Goal: Subscribe to service/newsletter

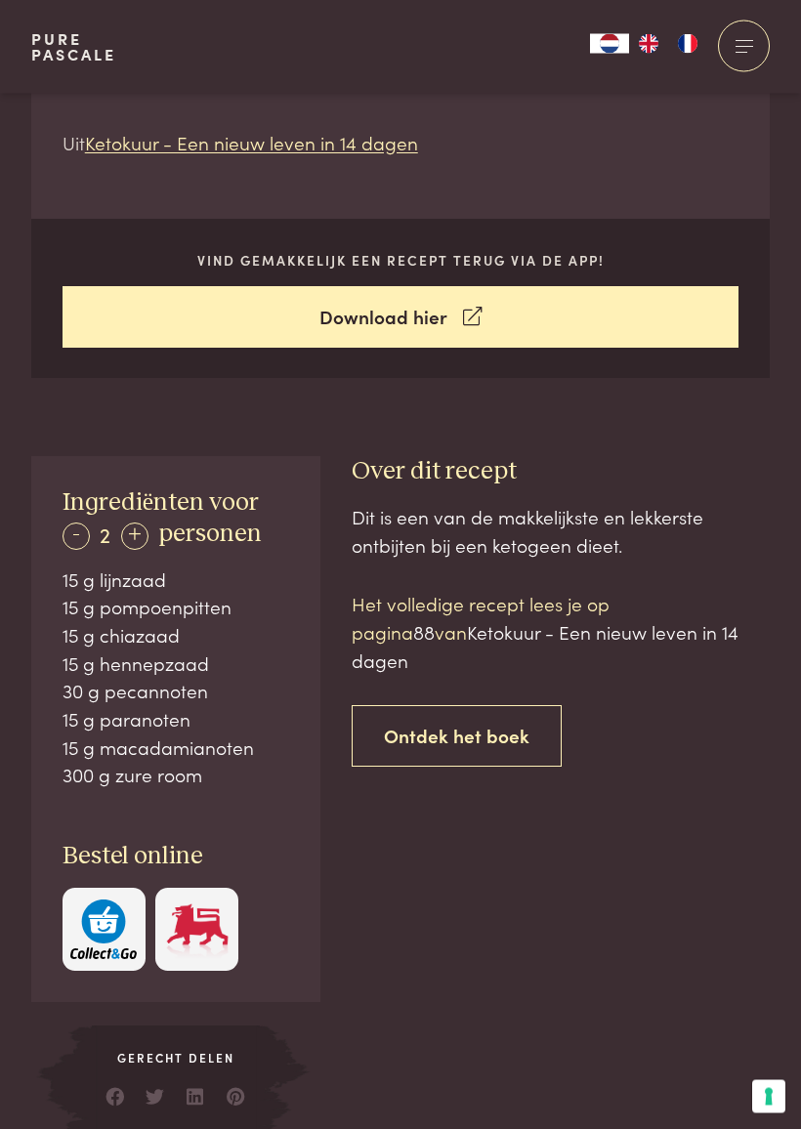
scroll to position [672, 0]
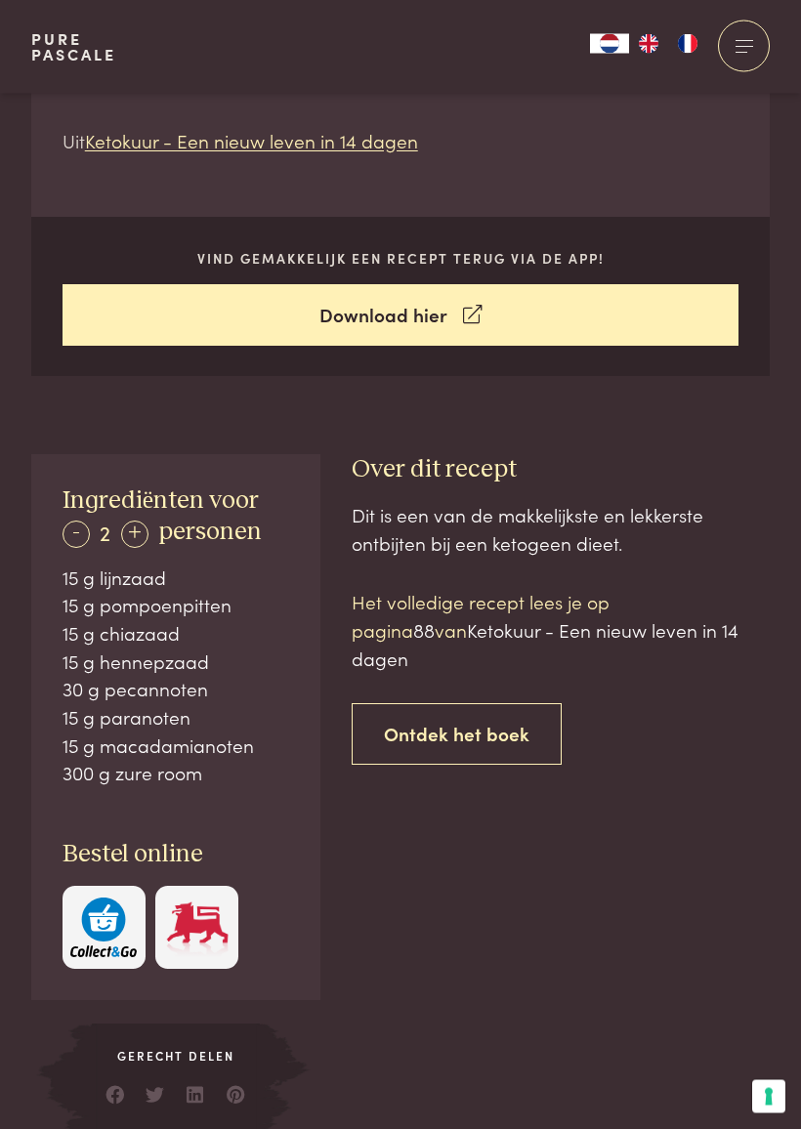
click at [70, 524] on div "-" at bounding box center [75, 534] width 27 height 27
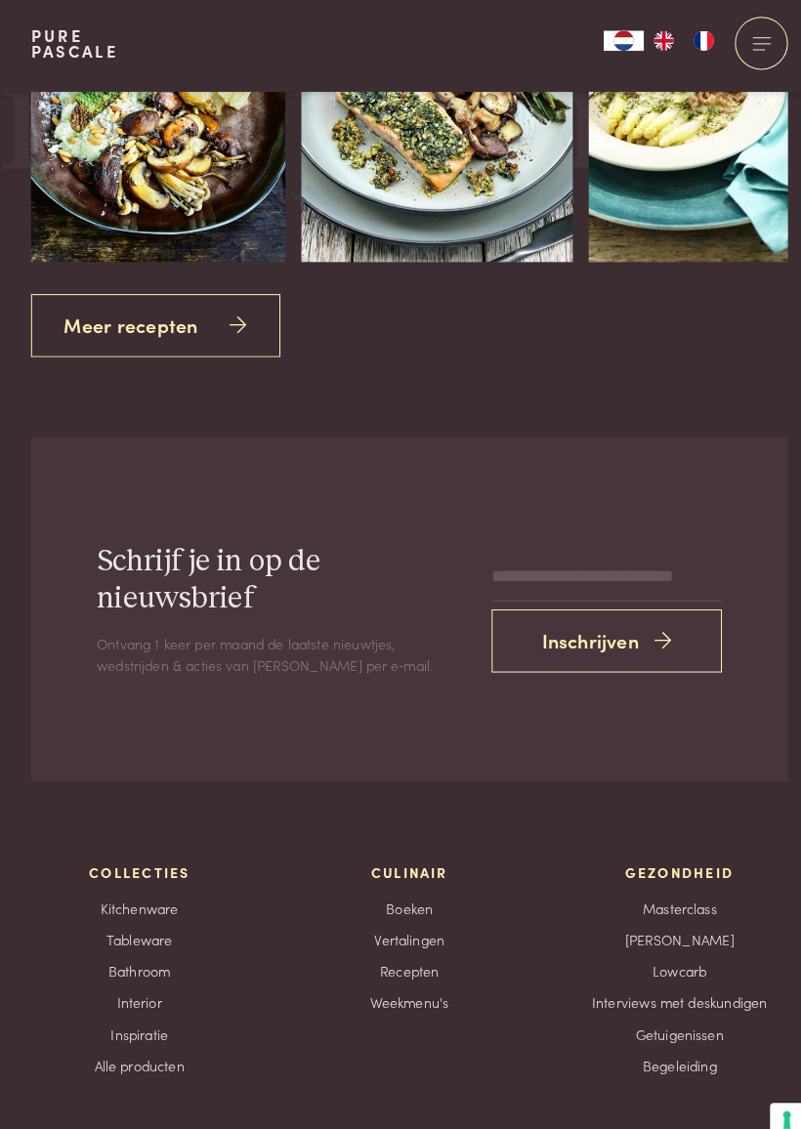
scroll to position [3069, 0]
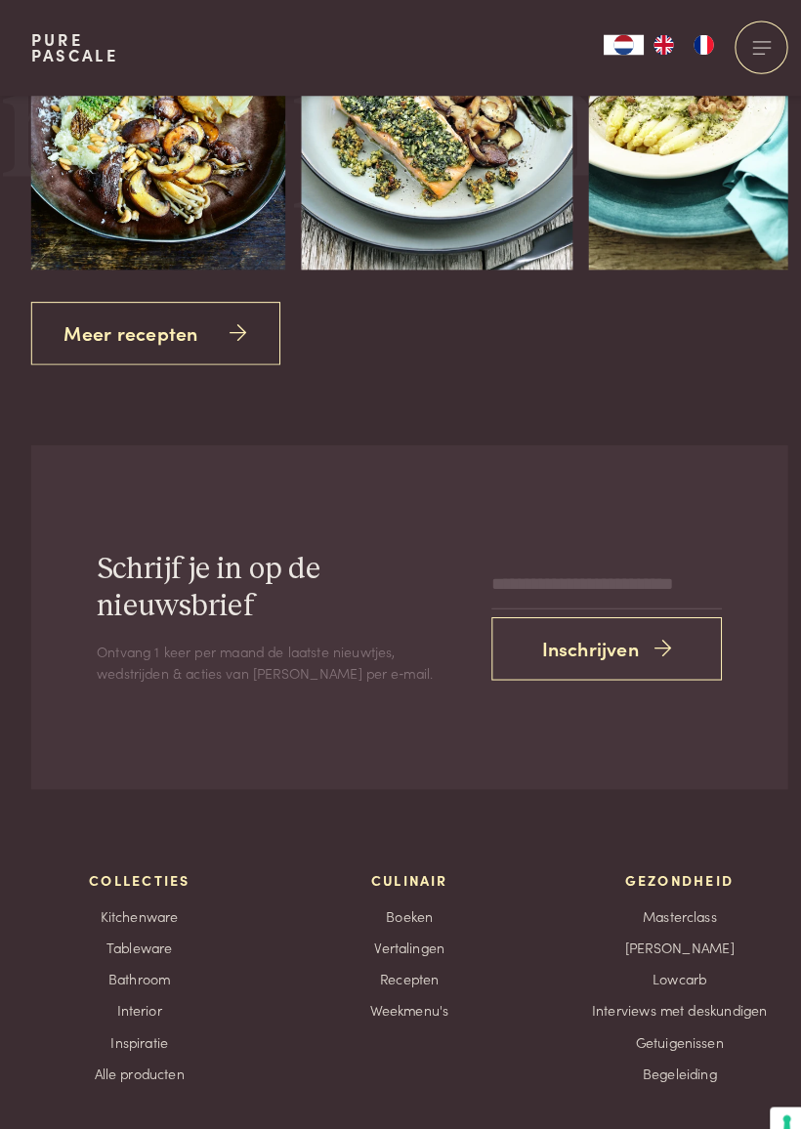
click at [623, 602] on button "Inschrijven" at bounding box center [593, 633] width 226 height 62
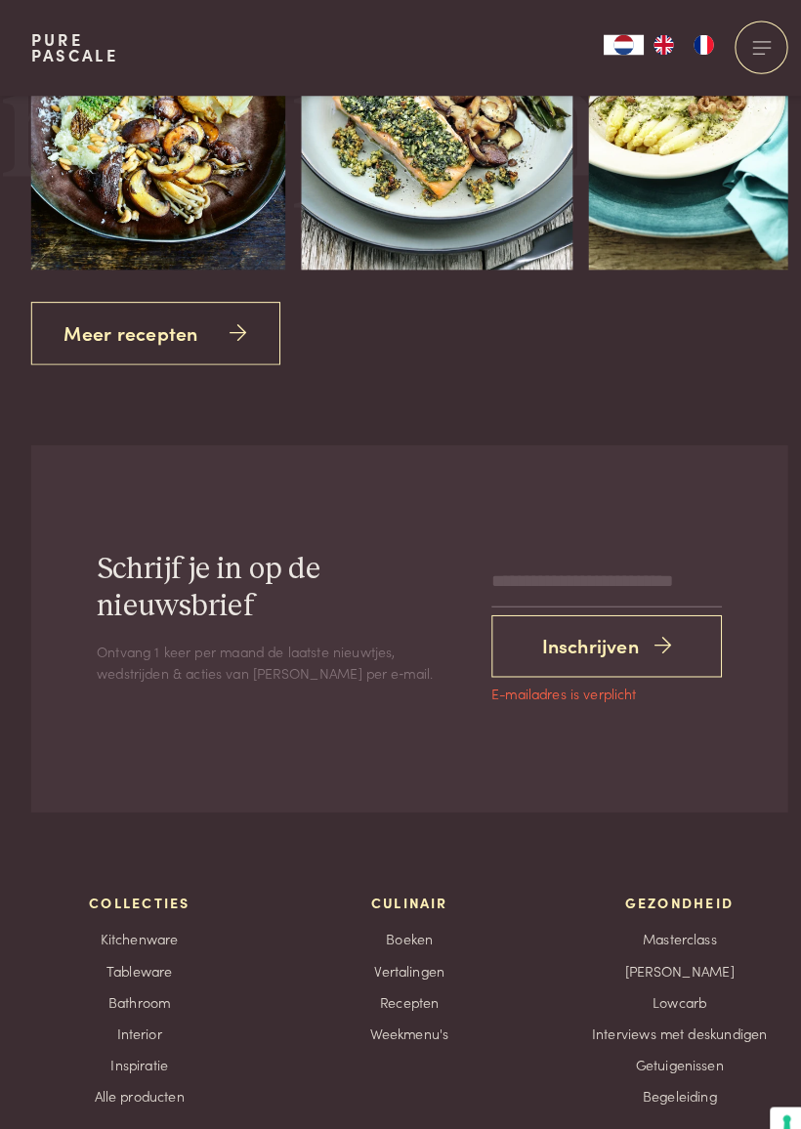
click at [652, 547] on input "email" at bounding box center [593, 569] width 226 height 47
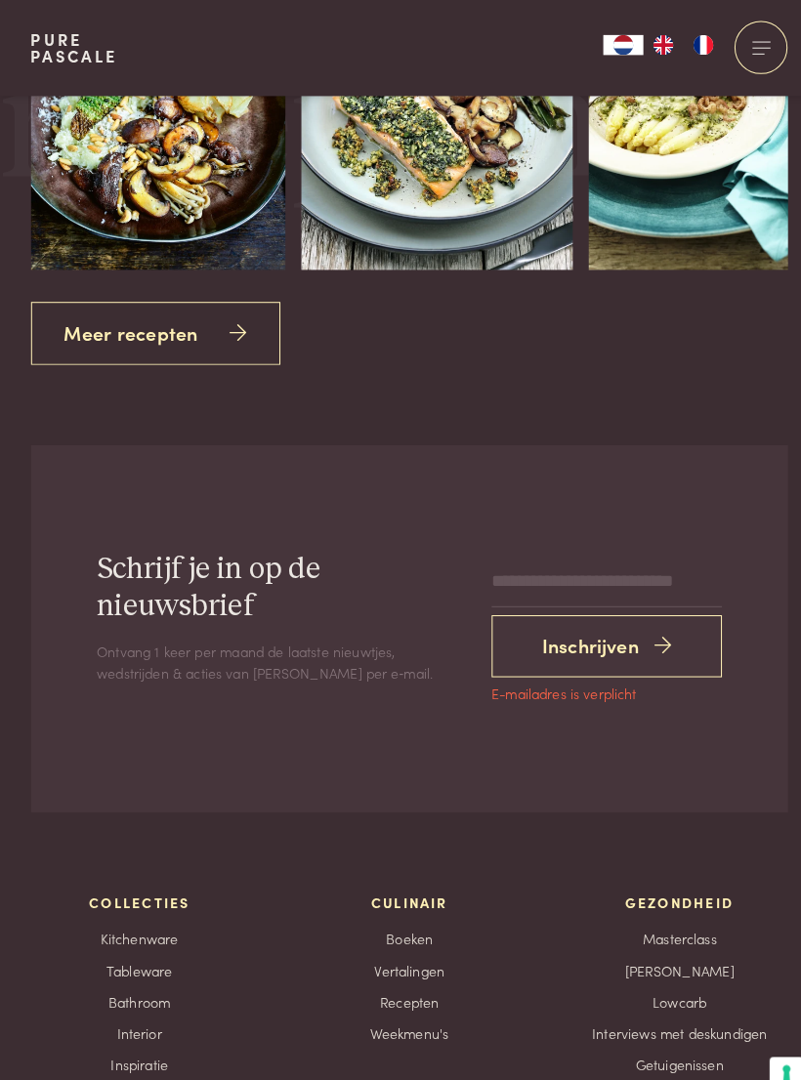
type input "**********"
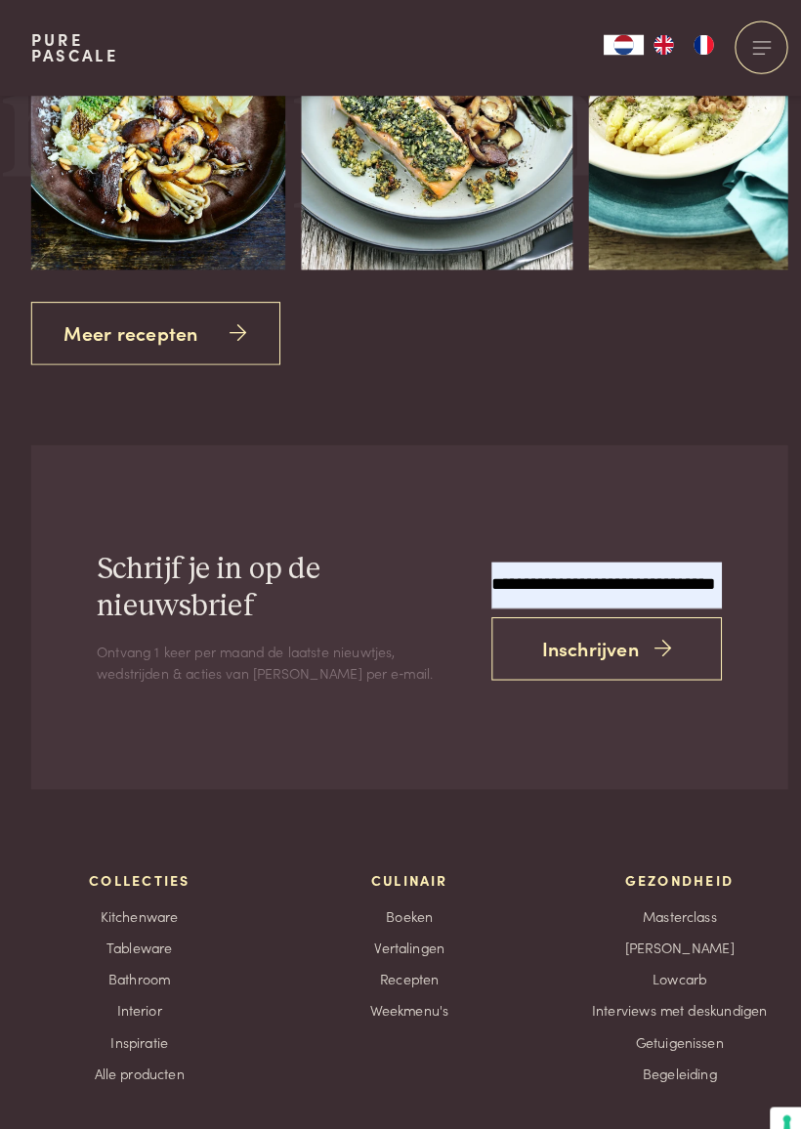
click at [621, 602] on button "Inschrijven" at bounding box center [593, 633] width 226 height 62
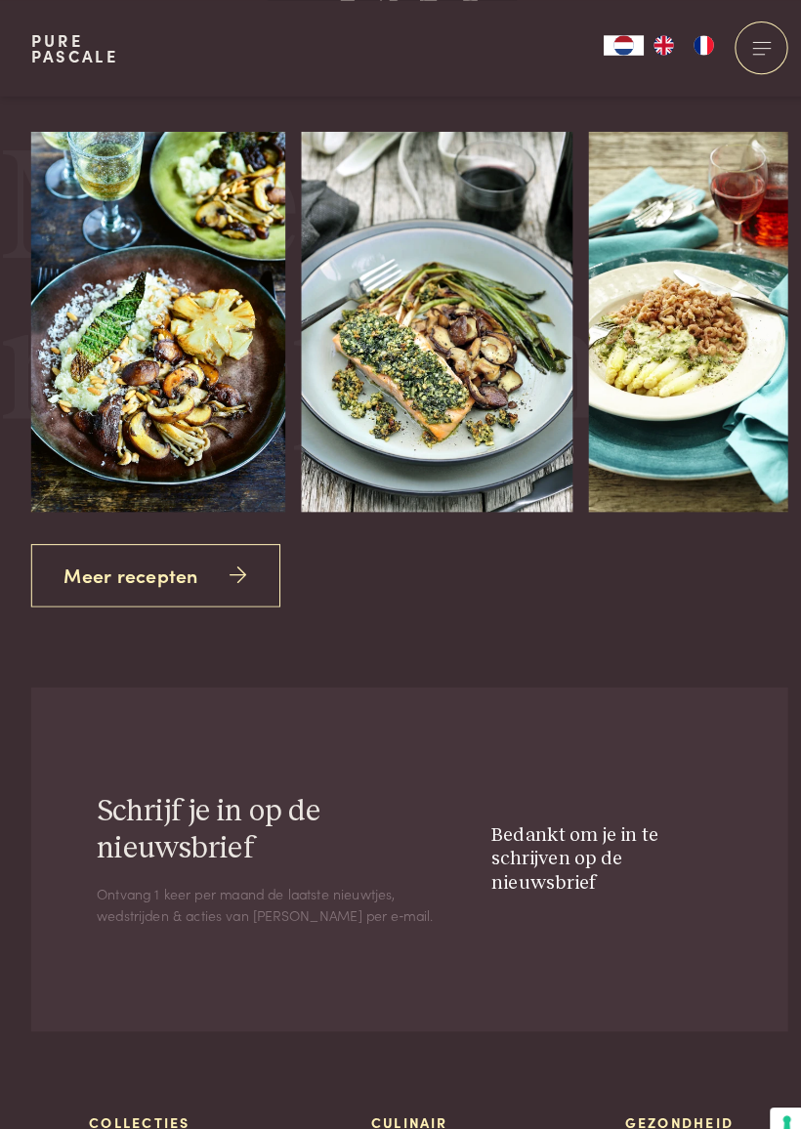
scroll to position [2833, 0]
click at [191, 531] on link "Meer recepten" at bounding box center [152, 562] width 243 height 62
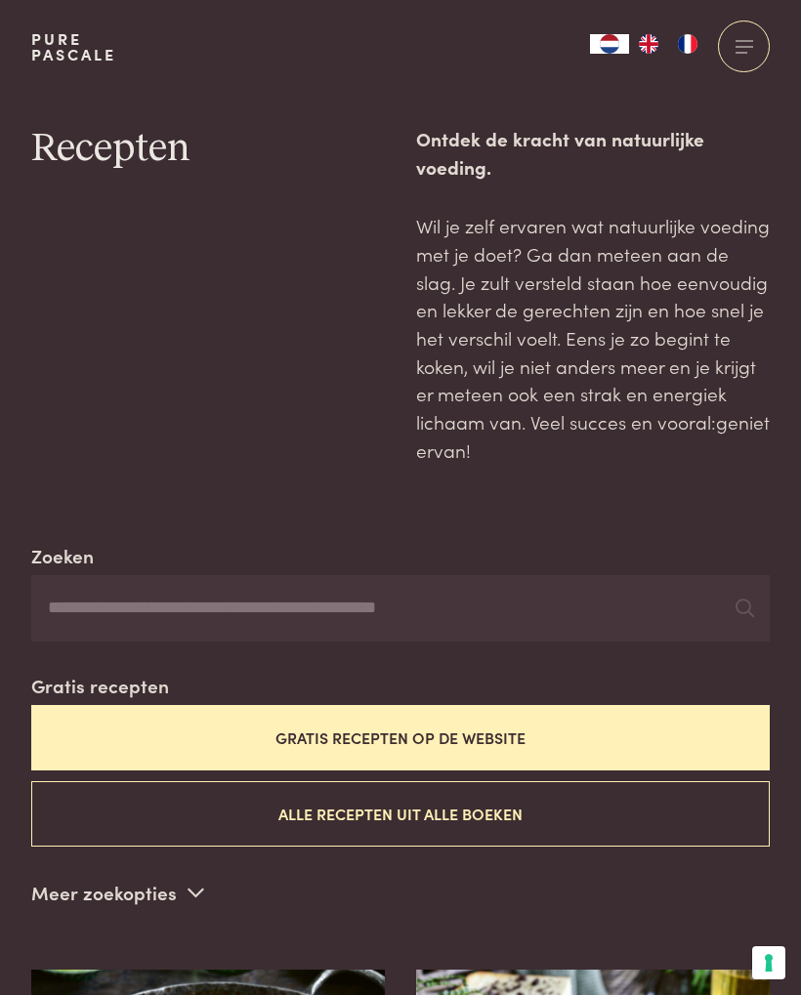
click at [520, 804] on button "Alle recepten uit alle boeken" at bounding box center [400, 813] width 738 height 65
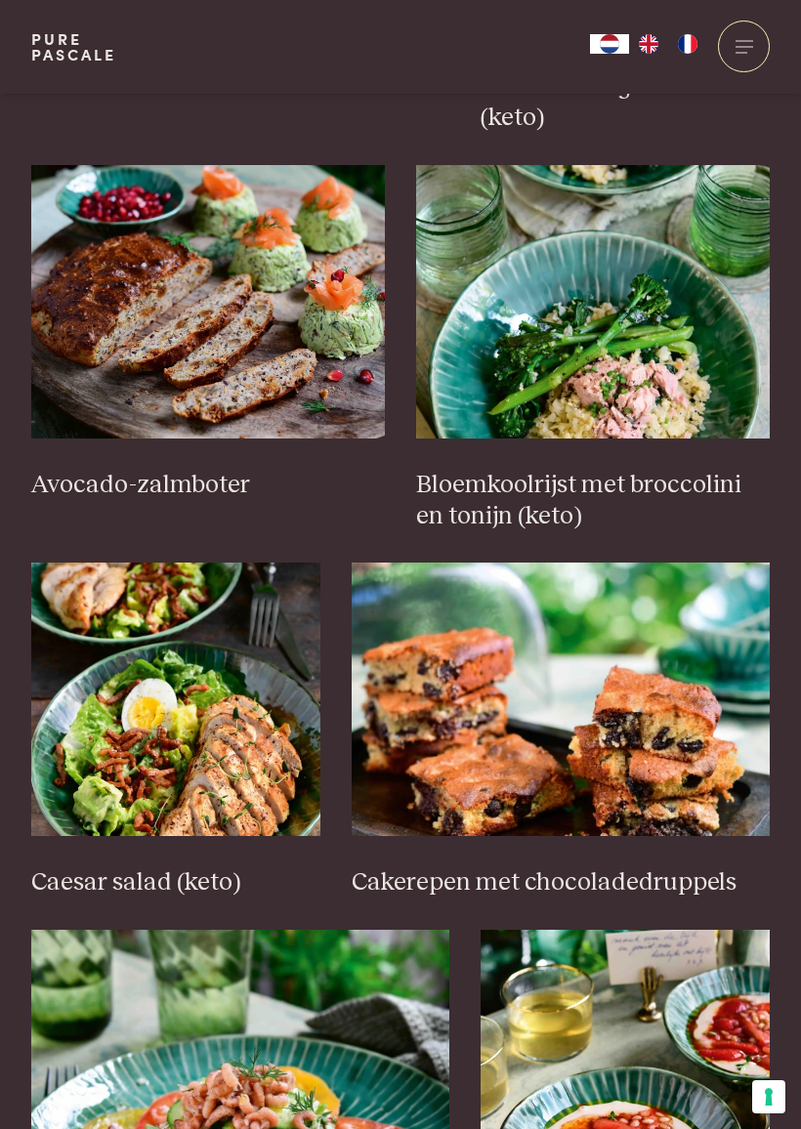
scroll to position [2084, 0]
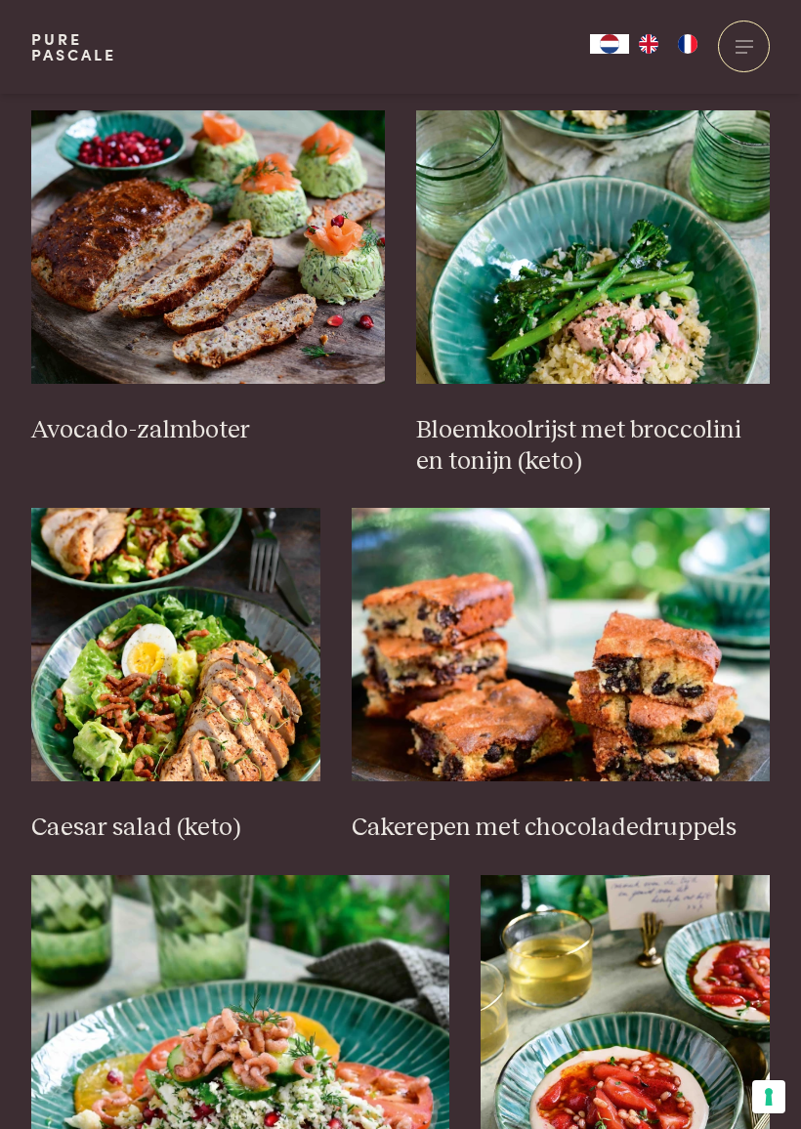
click at [655, 684] on img at bounding box center [561, 644] width 418 height 273
